Goal: Transaction & Acquisition: Purchase product/service

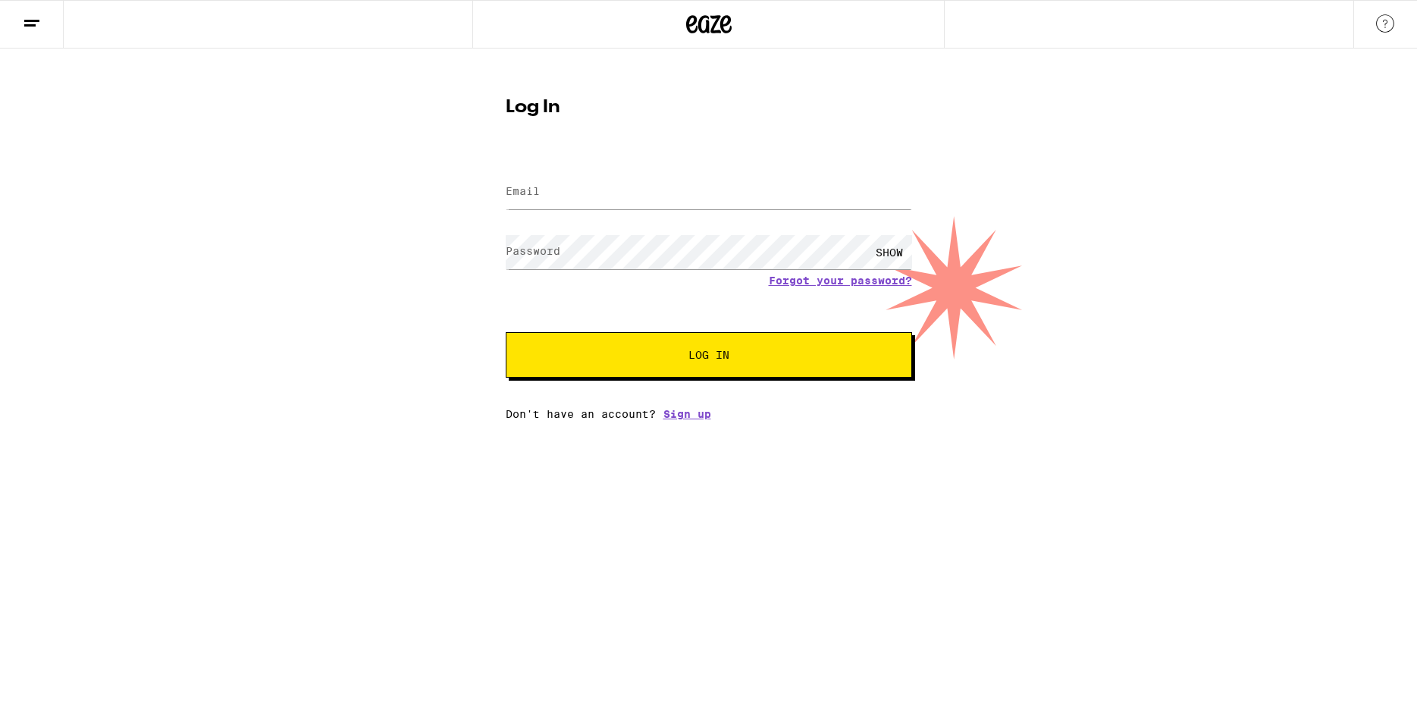
click at [714, 171] on div at bounding box center [709, 192] width 406 height 45
click at [590, 189] on input "Email" at bounding box center [709, 192] width 406 height 34
type input "[EMAIL_ADDRESS][DOMAIN_NAME]"
click at [506, 332] on button "Log In" at bounding box center [709, 354] width 406 height 45
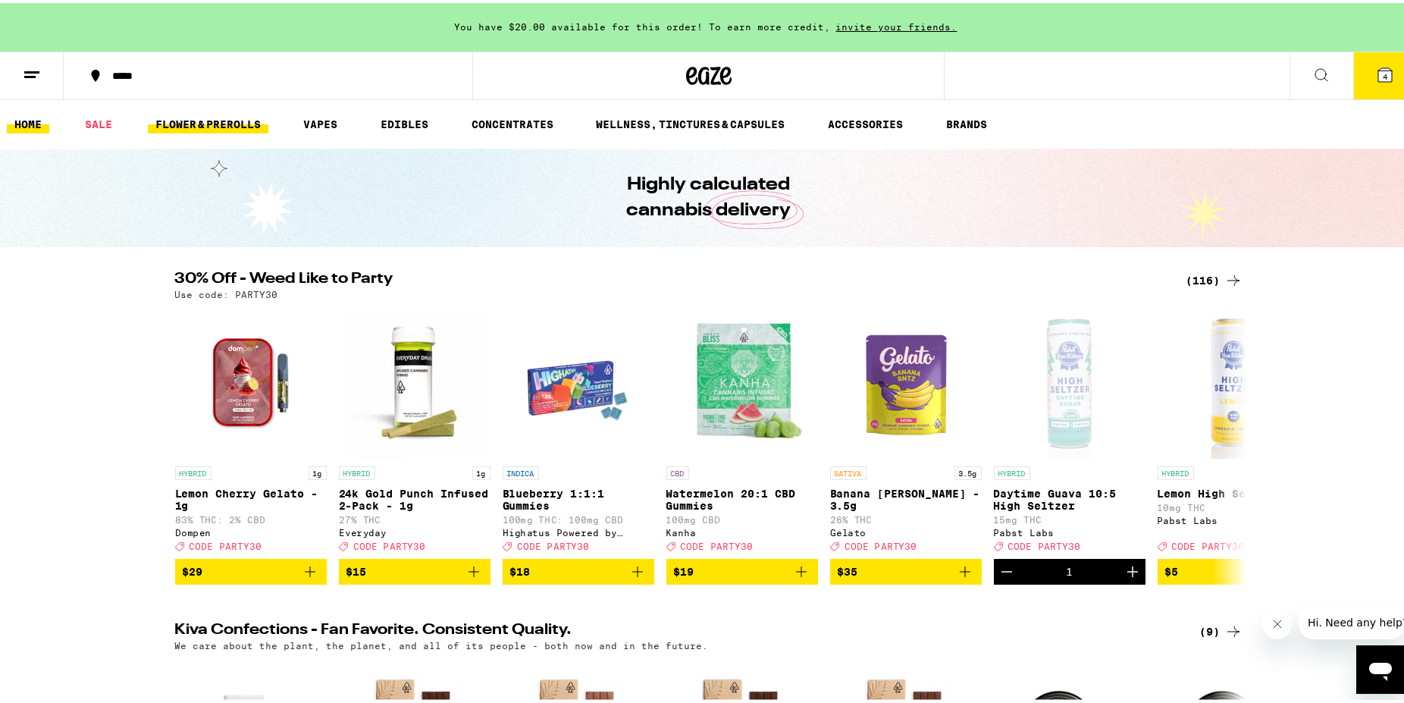
click at [232, 129] on link "FLOWER & PREROLLS" at bounding box center [208, 121] width 121 height 18
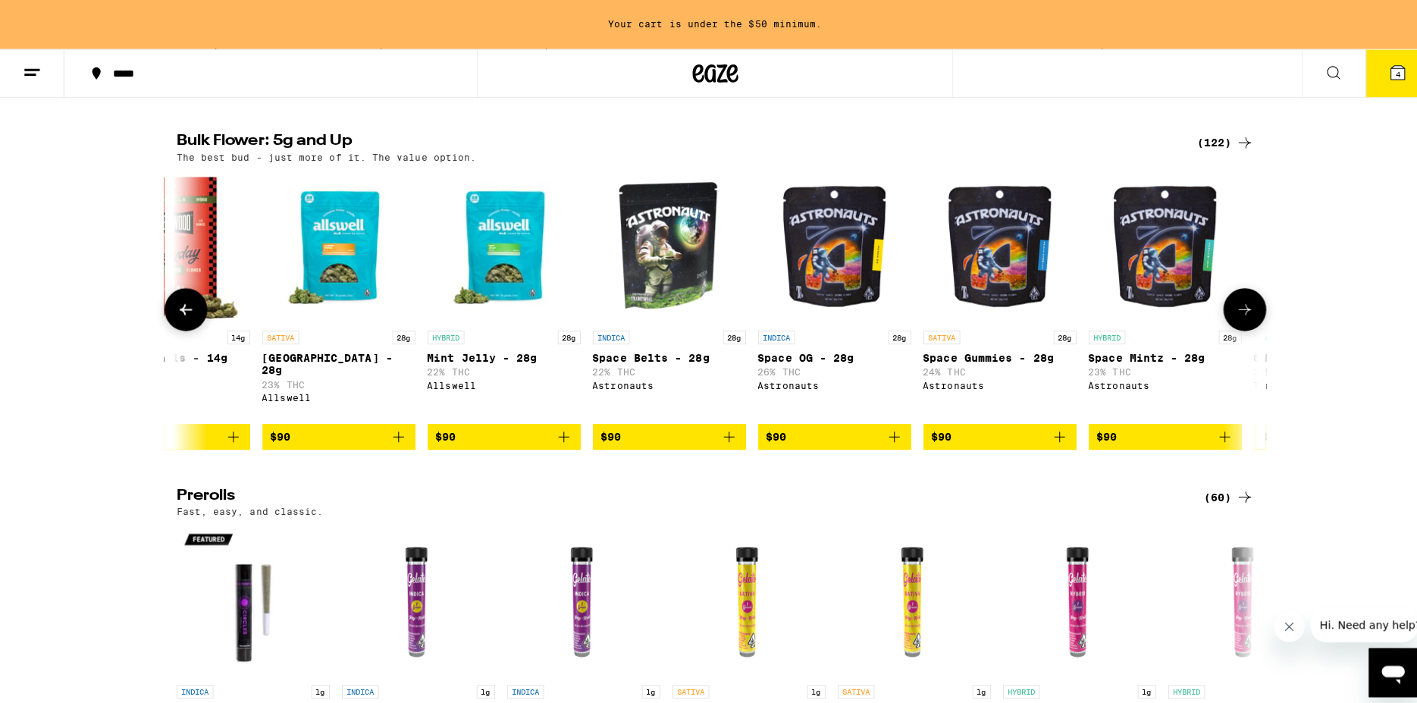
scroll to position [0, 13004]
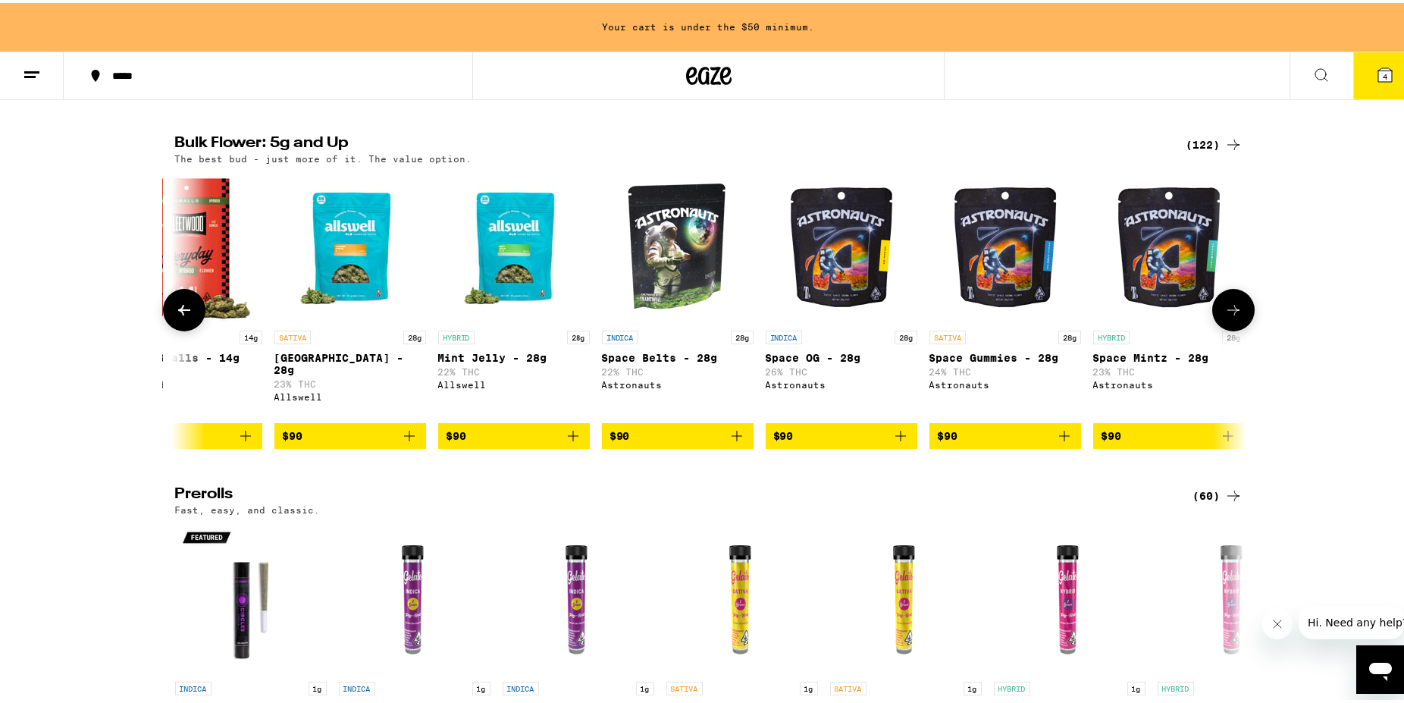
click at [365, 296] on img "Open page for Garden Grove - 28g from Allswell" at bounding box center [350, 244] width 152 height 152
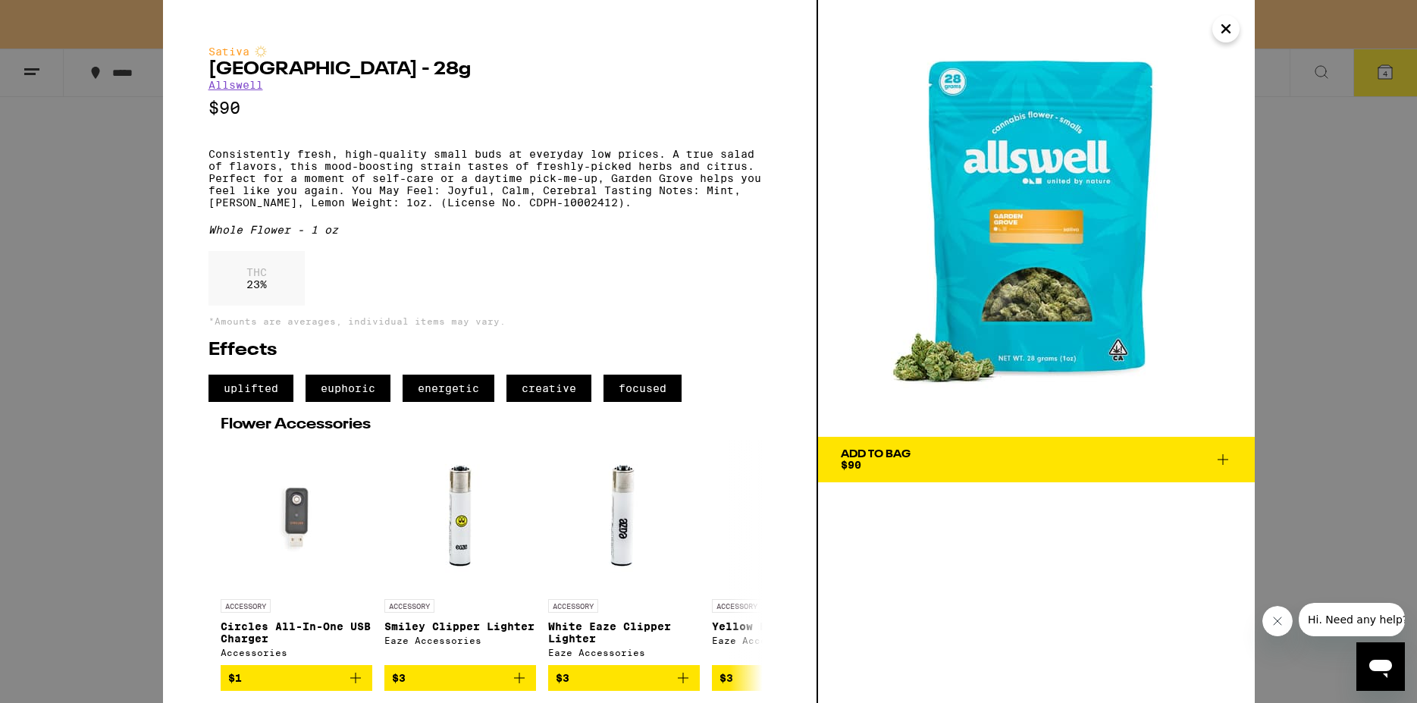
click at [1220, 459] on icon at bounding box center [1223, 459] width 18 height 18
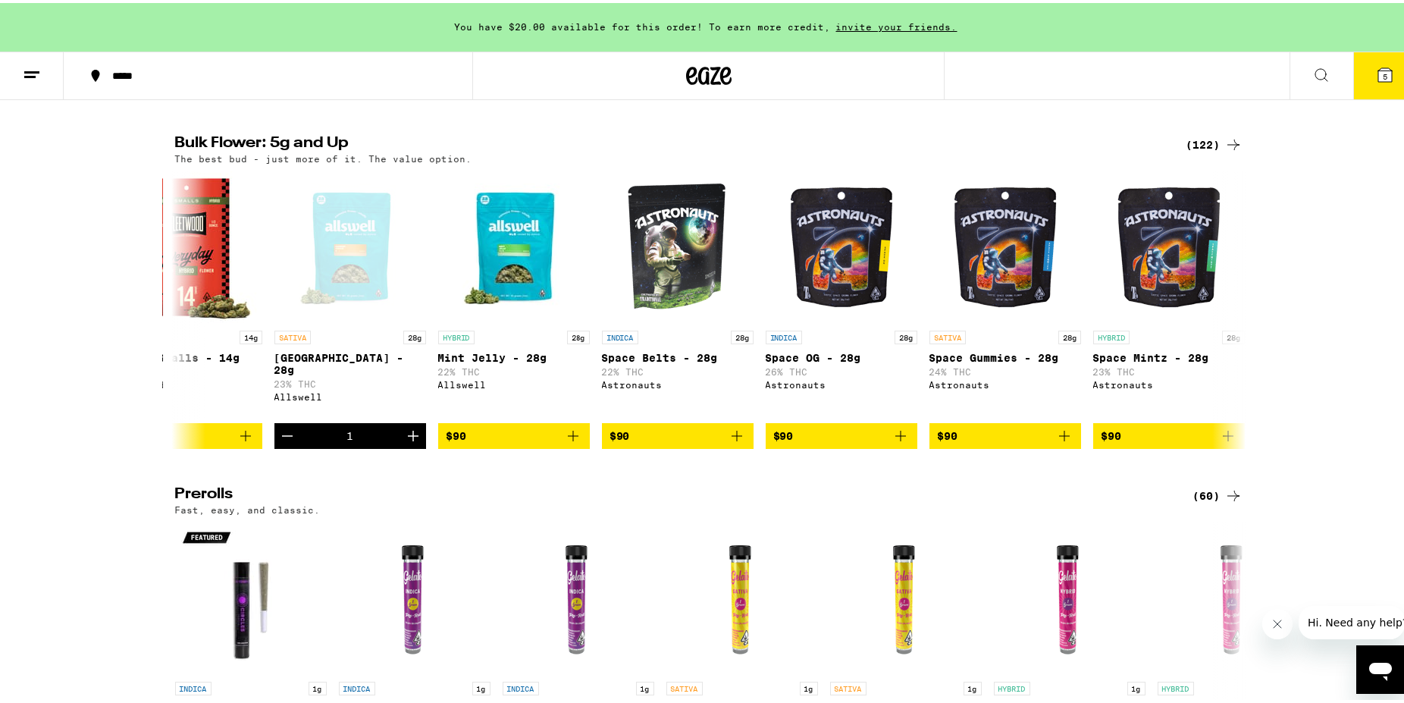
click at [1376, 80] on icon at bounding box center [1385, 72] width 18 height 18
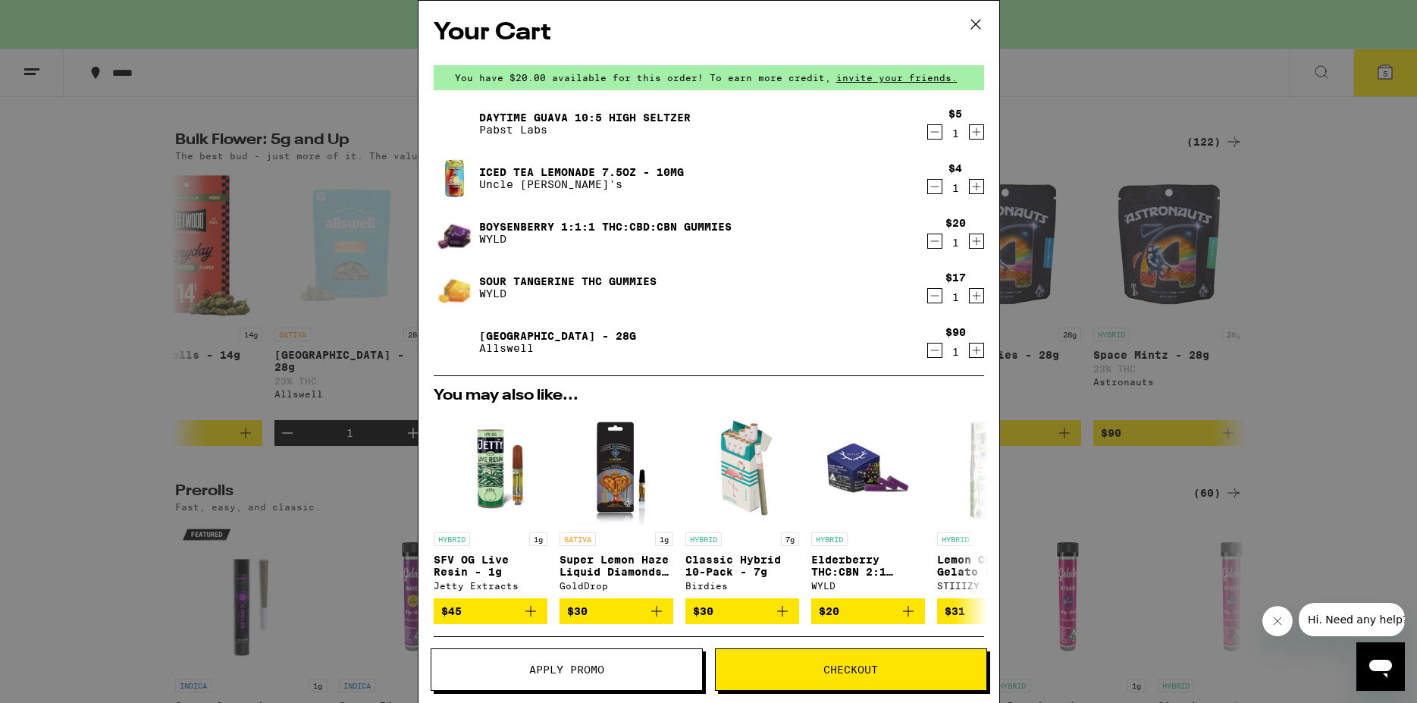
click at [928, 296] on icon "Decrement" at bounding box center [935, 296] width 14 height 18
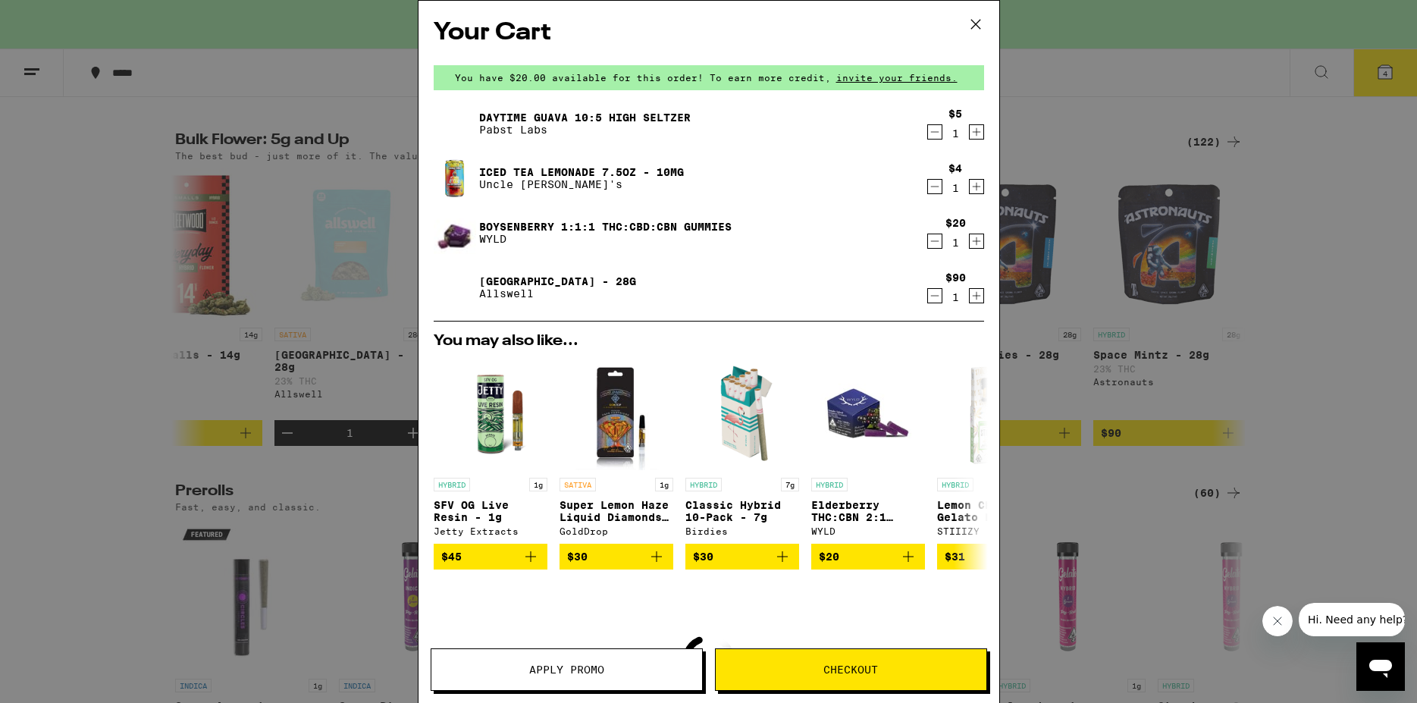
click at [929, 242] on button "Decrement" at bounding box center [934, 241] width 15 height 15
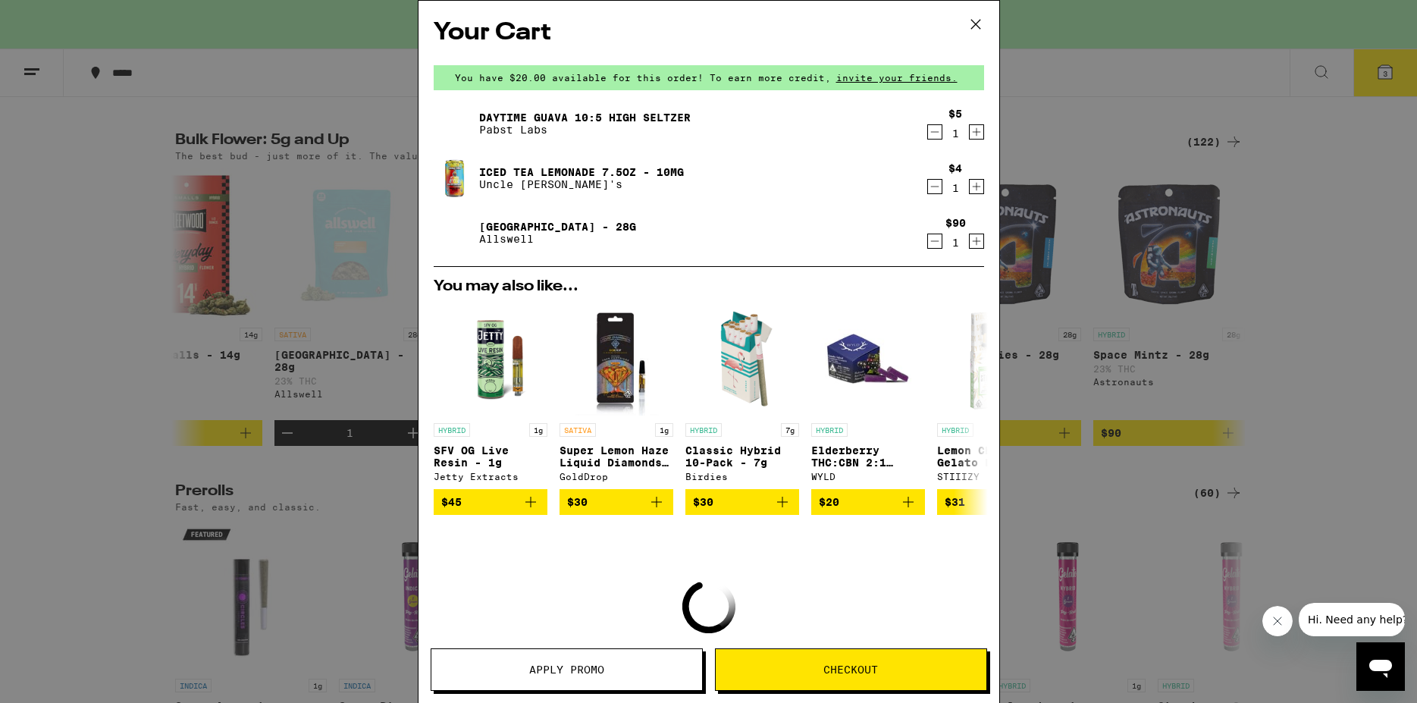
click at [928, 193] on icon "Decrement" at bounding box center [935, 186] width 14 height 18
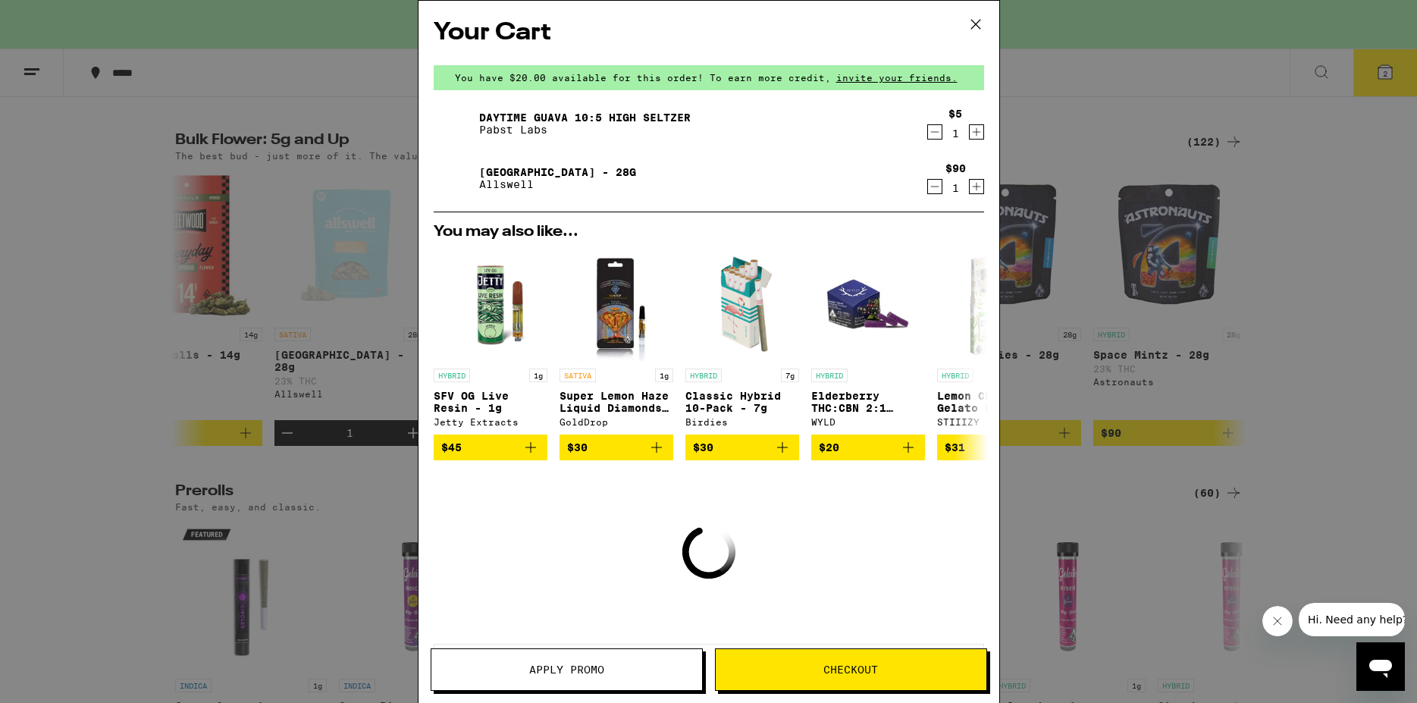
click at [928, 136] on icon "Decrement" at bounding box center [935, 132] width 14 height 18
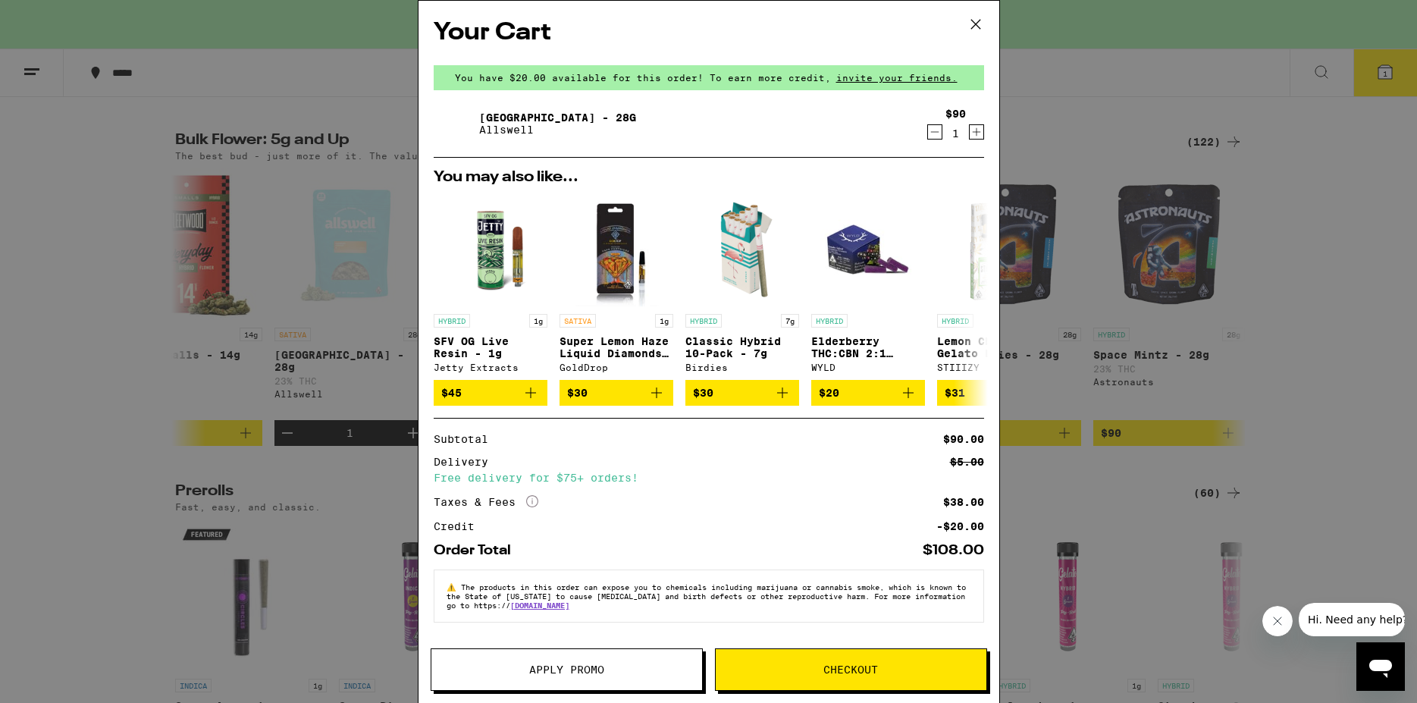
click at [810, 673] on span "Checkout" at bounding box center [851, 669] width 271 height 11
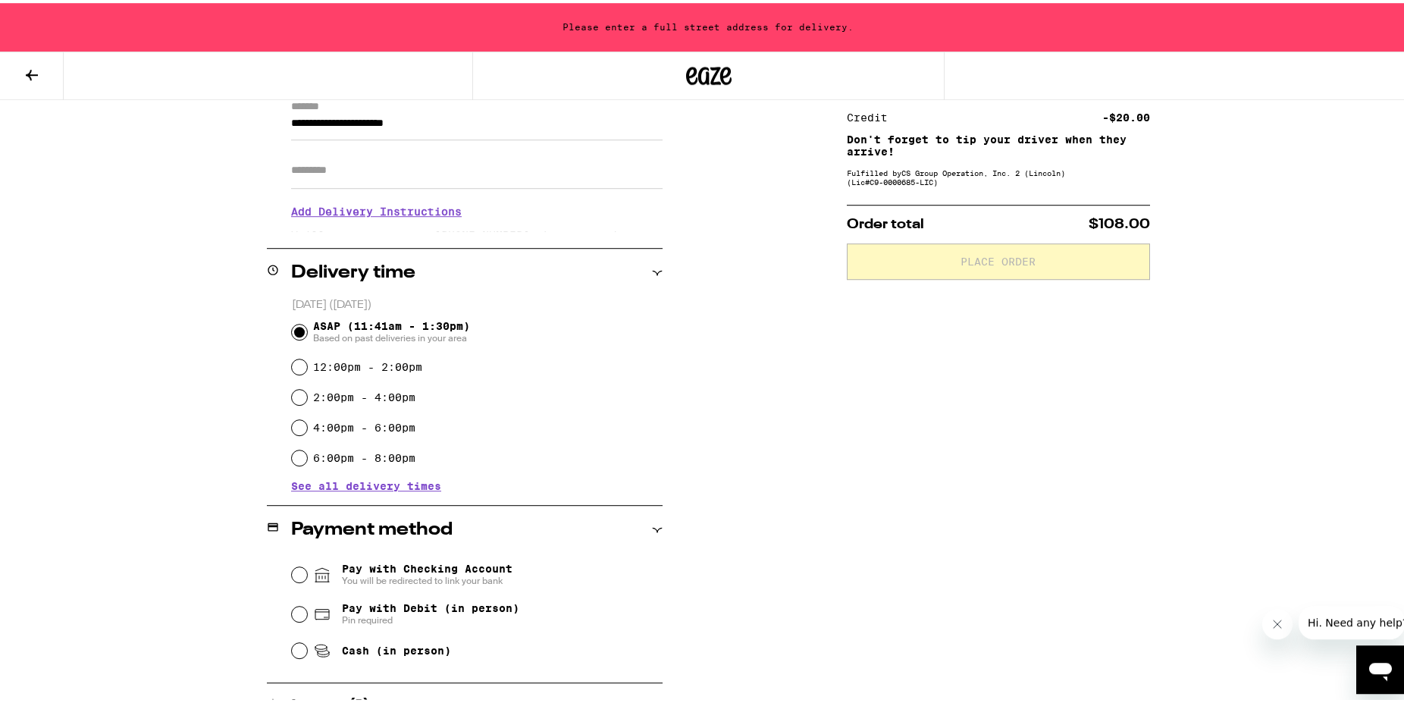
scroll to position [232, 0]
